Goal: Obtain resource: Download file/media

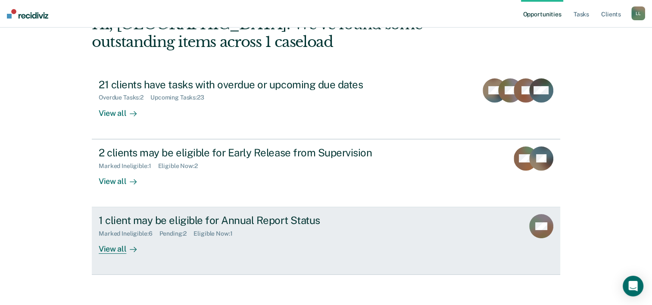
scroll to position [61, 0]
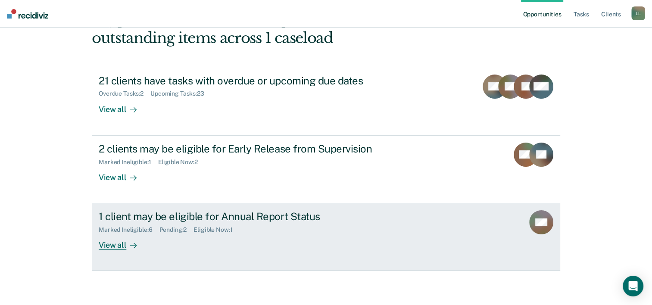
click at [261, 217] on div "1 client may be eligible for Annual Report Status" at bounding box center [250, 216] width 303 height 13
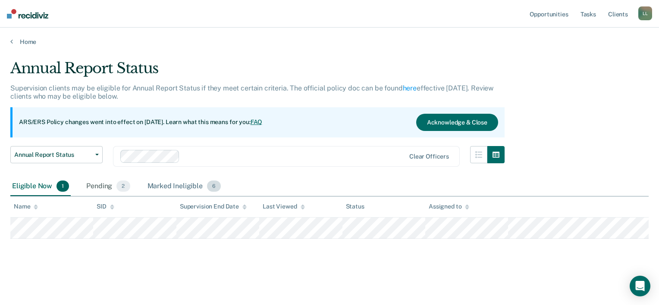
click at [159, 188] on div "Marked Ineligible 6" at bounding box center [184, 186] width 77 height 19
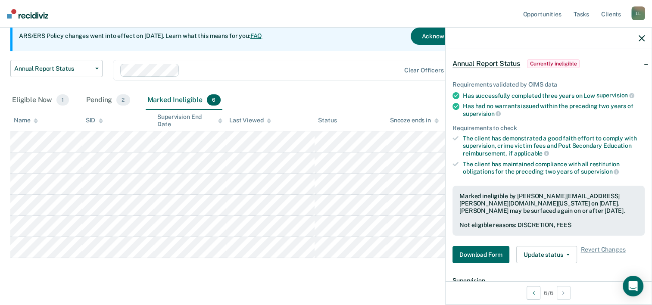
scroll to position [86, 0]
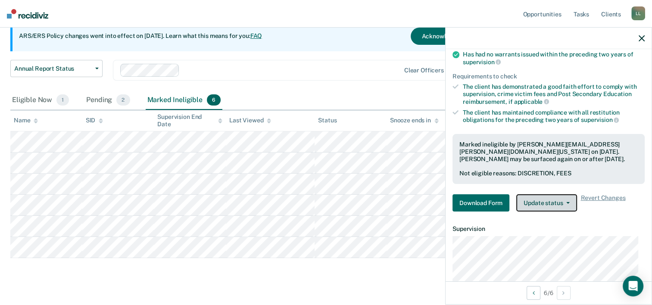
click at [568, 202] on icon "button" at bounding box center [568, 203] width 3 height 2
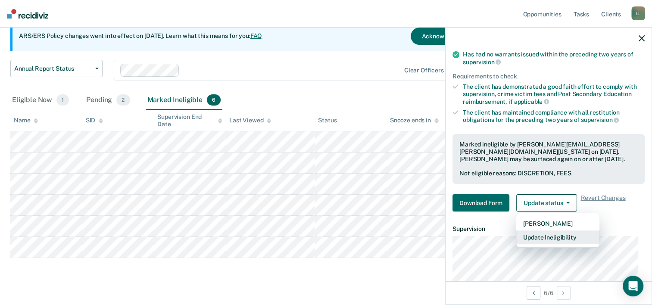
click at [549, 236] on button "Update Ineligibility" at bounding box center [558, 238] width 83 height 14
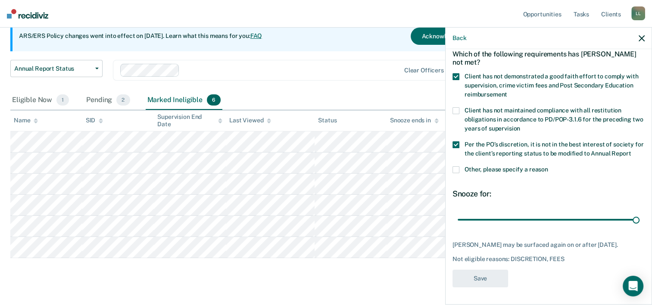
drag, startPoint x: 627, startPoint y: 203, endPoint x: 589, endPoint y: 198, distance: 38.7
click at [589, 198] on div "Snooze for: 90 days" at bounding box center [549, 208] width 192 height 38
drag, startPoint x: 589, startPoint y: 198, endPoint x: 571, endPoint y: 207, distance: 20.3
click at [573, 205] on div "Snooze for: 90 days" at bounding box center [549, 208] width 192 height 38
click at [628, 213] on input "range" at bounding box center [549, 220] width 182 height 15
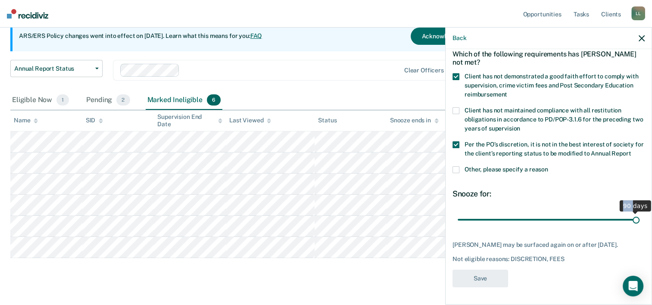
click at [633, 213] on input "range" at bounding box center [549, 220] width 182 height 15
click at [627, 201] on div "90 days" at bounding box center [635, 206] width 31 height 11
drag, startPoint x: 627, startPoint y: 204, endPoint x: 586, endPoint y: 197, distance: 42.0
click at [586, 197] on div "Snooze for: 90 days" at bounding box center [549, 208] width 192 height 38
drag, startPoint x: 586, startPoint y: 197, endPoint x: 493, endPoint y: 149, distance: 104.1
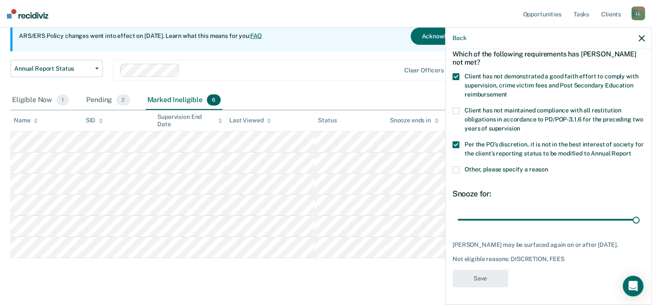
click at [493, 149] on label "Per the PO’s discretion, it is not in the best interest of society for the clie…" at bounding box center [549, 150] width 192 height 18
click at [631, 151] on input "Per the PO’s discretion, it is not in the best interest of society for the clie…" at bounding box center [631, 151] width 0 height 0
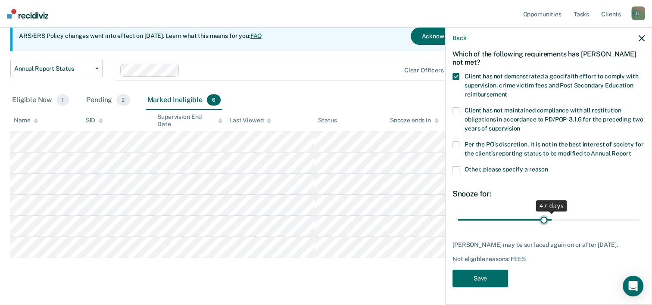
scroll to position [49, 0]
drag, startPoint x: 474, startPoint y: 205, endPoint x: 533, endPoint y: 213, distance: 60.1
click at [533, 213] on input "range" at bounding box center [549, 220] width 182 height 15
type input "90"
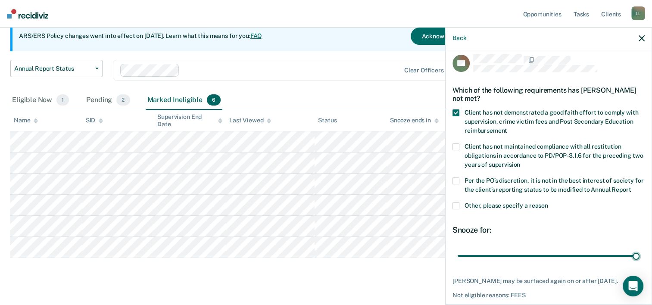
scroll to position [0, 0]
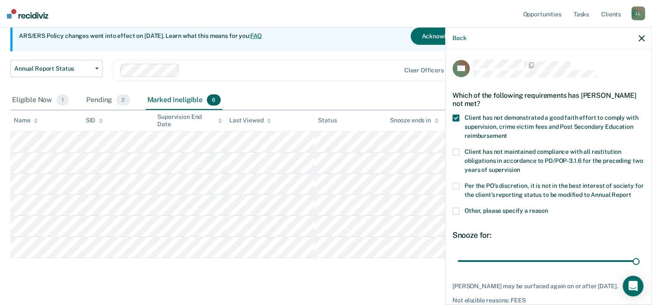
click at [458, 185] on span at bounding box center [456, 186] width 7 height 7
click at [631, 192] on input "Per the PO’s discretion, it is not in the best interest of society for the clie…" at bounding box center [631, 192] width 0 height 0
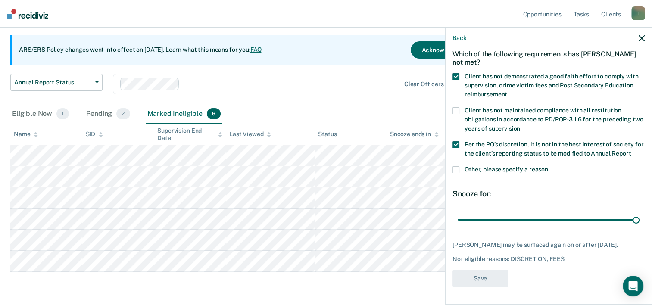
scroll to position [57, 0]
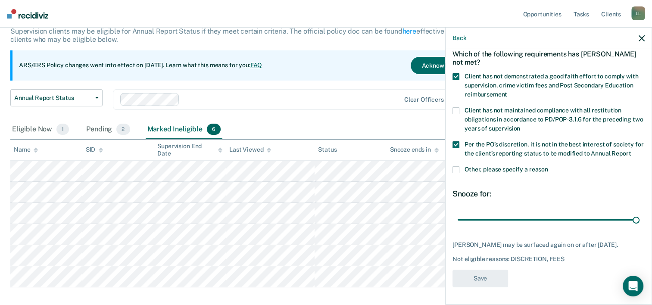
click at [461, 141] on label "Per the PO’s discretion, it is not in the best interest of society for the clie…" at bounding box center [549, 150] width 192 height 18
click at [631, 151] on input "Per the PO’s discretion, it is not in the best interest of society for the clie…" at bounding box center [631, 151] width 0 height 0
click at [477, 282] on button "Save" at bounding box center [481, 279] width 56 height 18
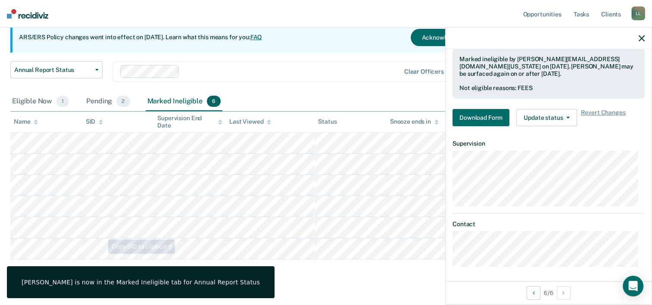
scroll to position [100, 0]
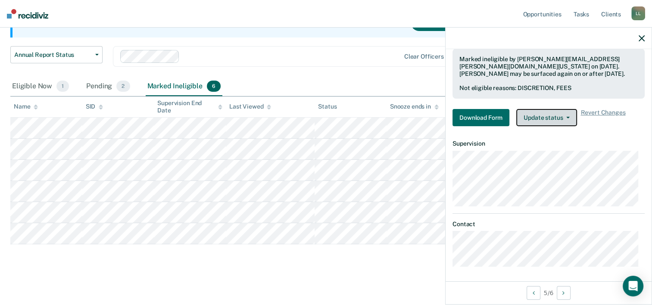
click at [567, 117] on icon "button" at bounding box center [568, 118] width 3 height 2
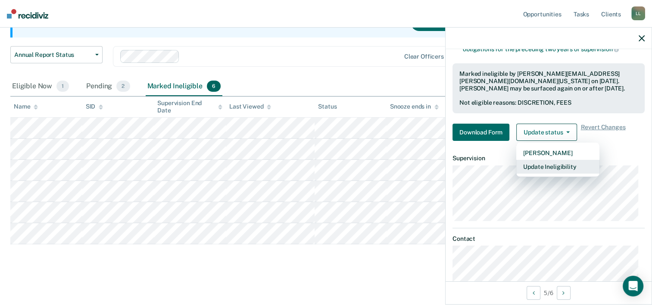
scroll to position [172, 0]
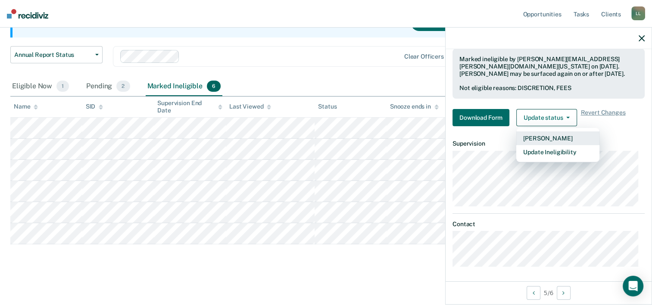
click at [535, 135] on button "[PERSON_NAME]" at bounding box center [558, 139] width 83 height 14
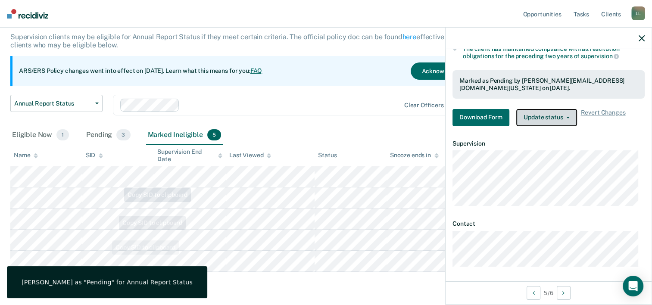
scroll to position [36, 0]
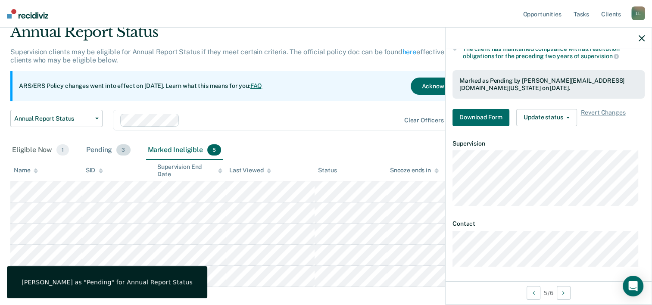
click at [115, 146] on div "Pending 3" at bounding box center [108, 150] width 47 height 19
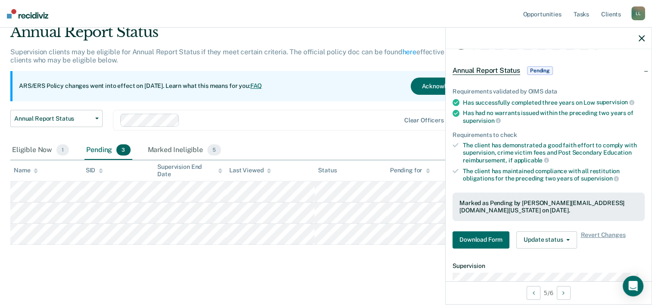
scroll to position [43, 0]
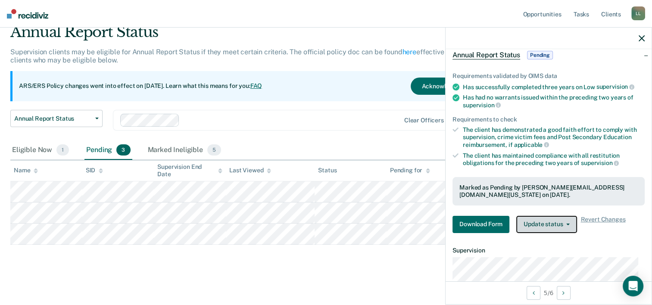
click at [534, 225] on button "Update status" at bounding box center [547, 224] width 61 height 17
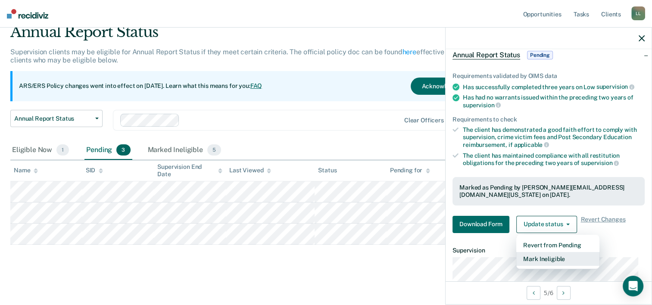
click at [538, 254] on button "Mark Ineligible" at bounding box center [558, 259] width 83 height 14
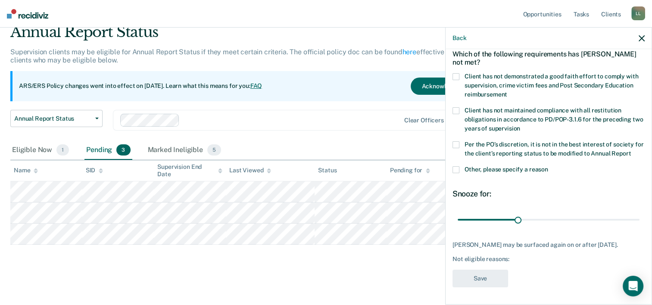
click at [455, 75] on span at bounding box center [456, 76] width 7 height 7
click at [508, 91] on input "Client has not demonstrated a good faith effort to comply with supervision, cri…" at bounding box center [508, 91] width 0 height 0
click at [456, 143] on span at bounding box center [456, 144] width 7 height 7
click at [631, 151] on input "Per the PO’s discretion, it is not in the best interest of society for the clie…" at bounding box center [631, 151] width 0 height 0
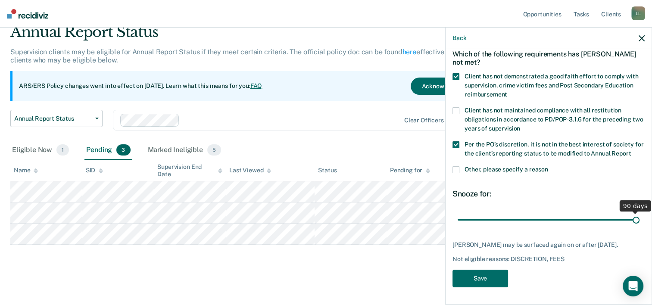
drag, startPoint x: 513, startPoint y: 213, endPoint x: 660, endPoint y: 252, distance: 152.5
type input "90"
click at [640, 228] on input "range" at bounding box center [549, 220] width 182 height 15
click at [483, 273] on button "Save" at bounding box center [481, 279] width 56 height 18
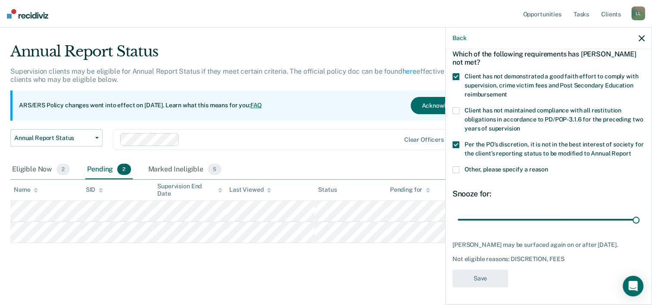
scroll to position [16, 0]
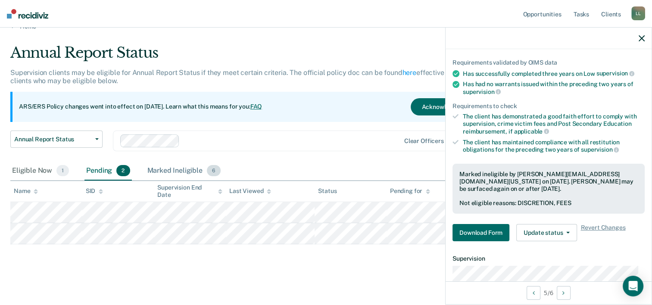
click at [171, 164] on div "Marked Ineligible 6" at bounding box center [184, 171] width 77 height 19
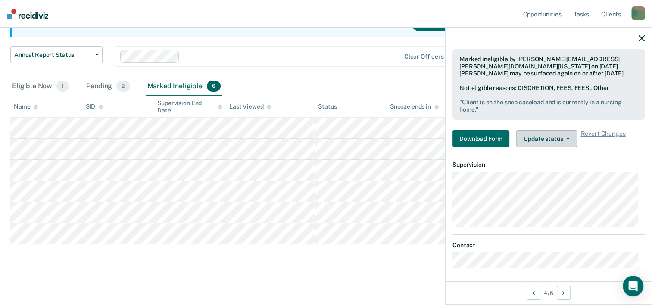
scroll to position [180, 0]
click at [552, 138] on button "Update status" at bounding box center [547, 137] width 61 height 17
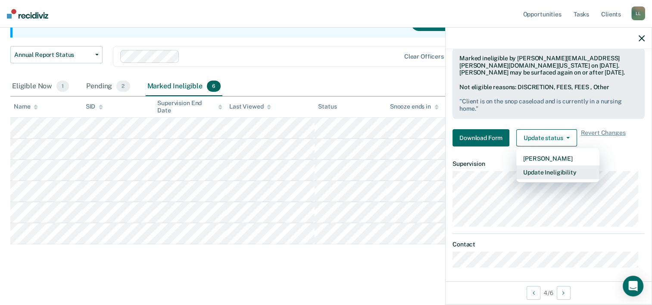
click at [552, 168] on button "Update Ineligibility" at bounding box center [558, 173] width 83 height 14
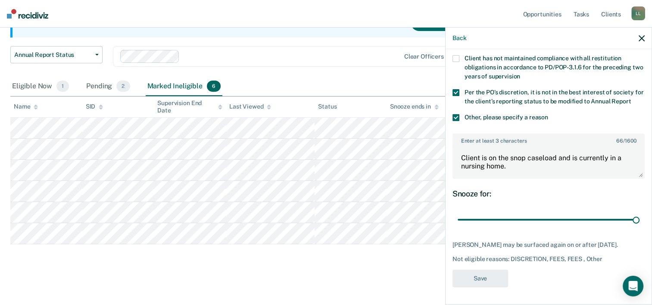
scroll to position [107, 0]
click at [36, 81] on div "Eligible Now 1" at bounding box center [40, 86] width 60 height 19
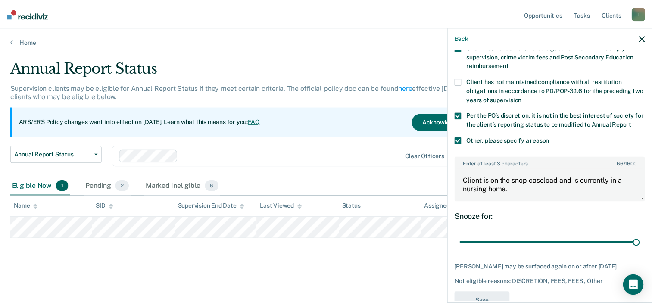
scroll to position [64, 0]
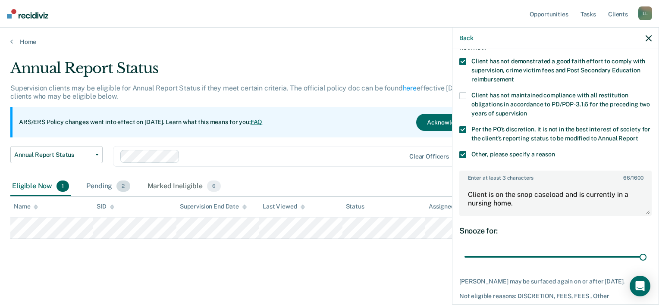
click at [107, 182] on div "Pending 2" at bounding box center [108, 186] width 47 height 19
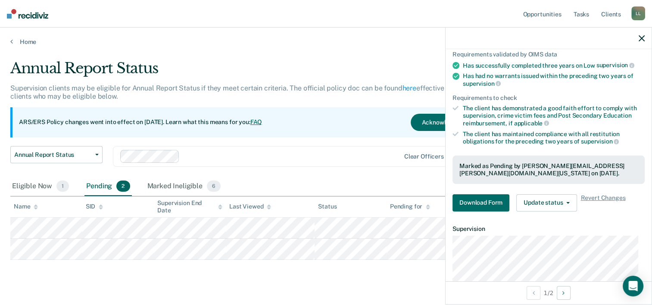
scroll to position [57, 0]
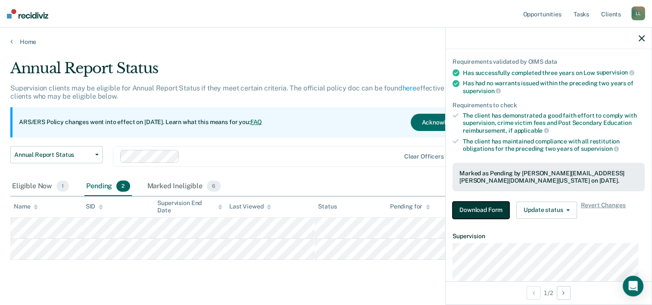
click at [501, 208] on button "Download Form" at bounding box center [481, 210] width 57 height 17
